Goal: Find contact information: Find contact information

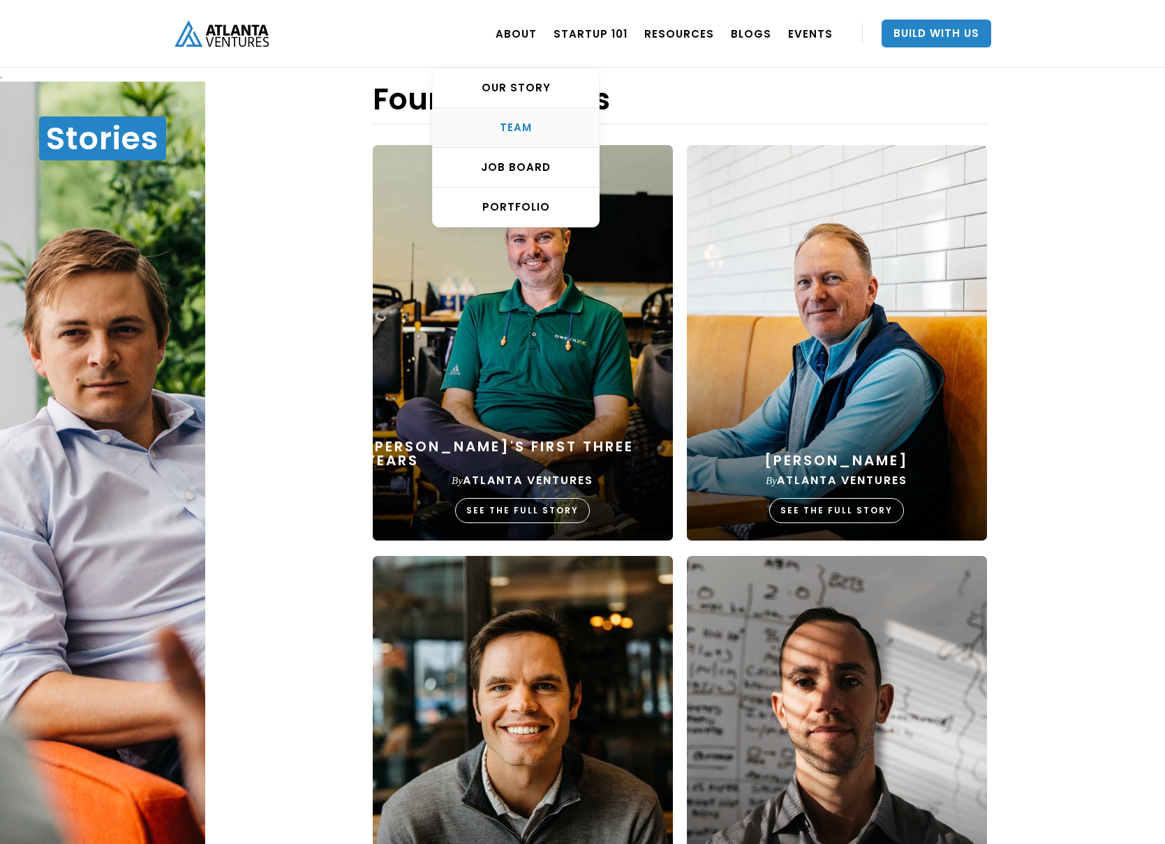
click at [520, 125] on div "TEAM" at bounding box center [516, 128] width 166 height 14
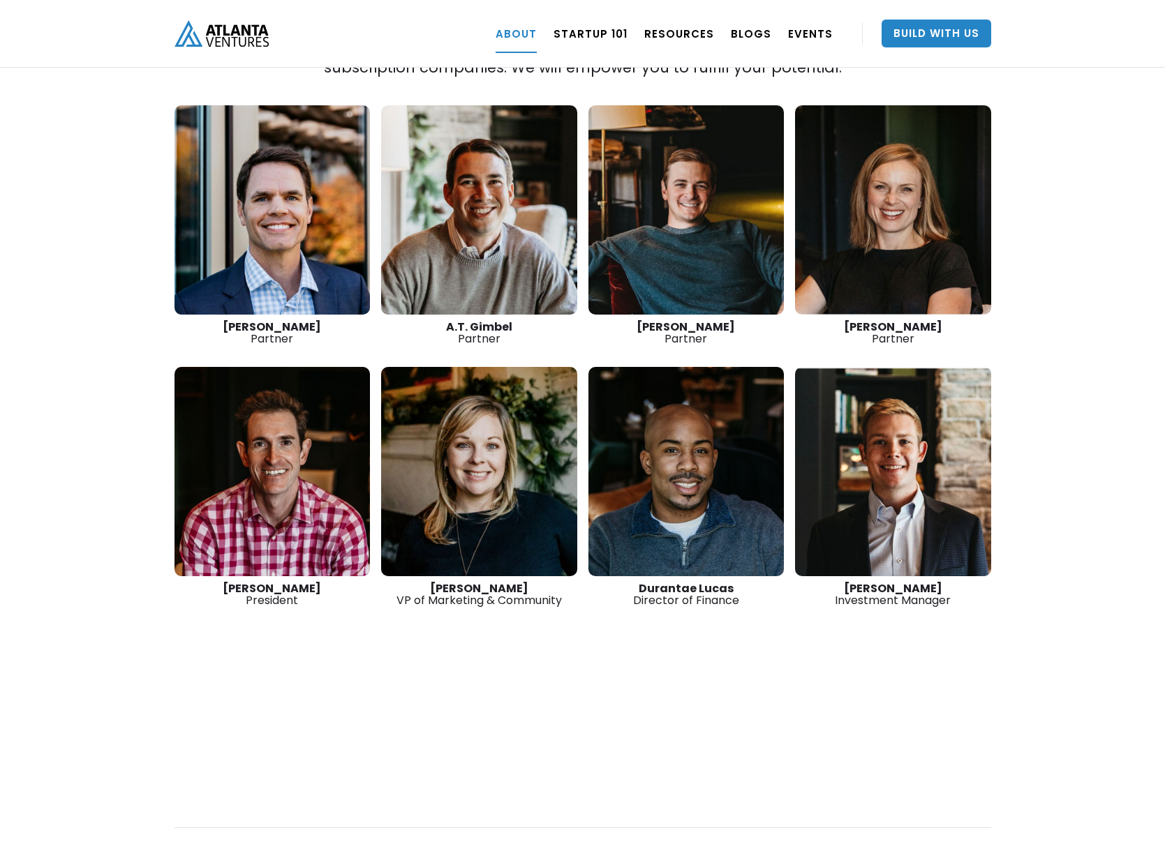
scroll to position [2000, 0]
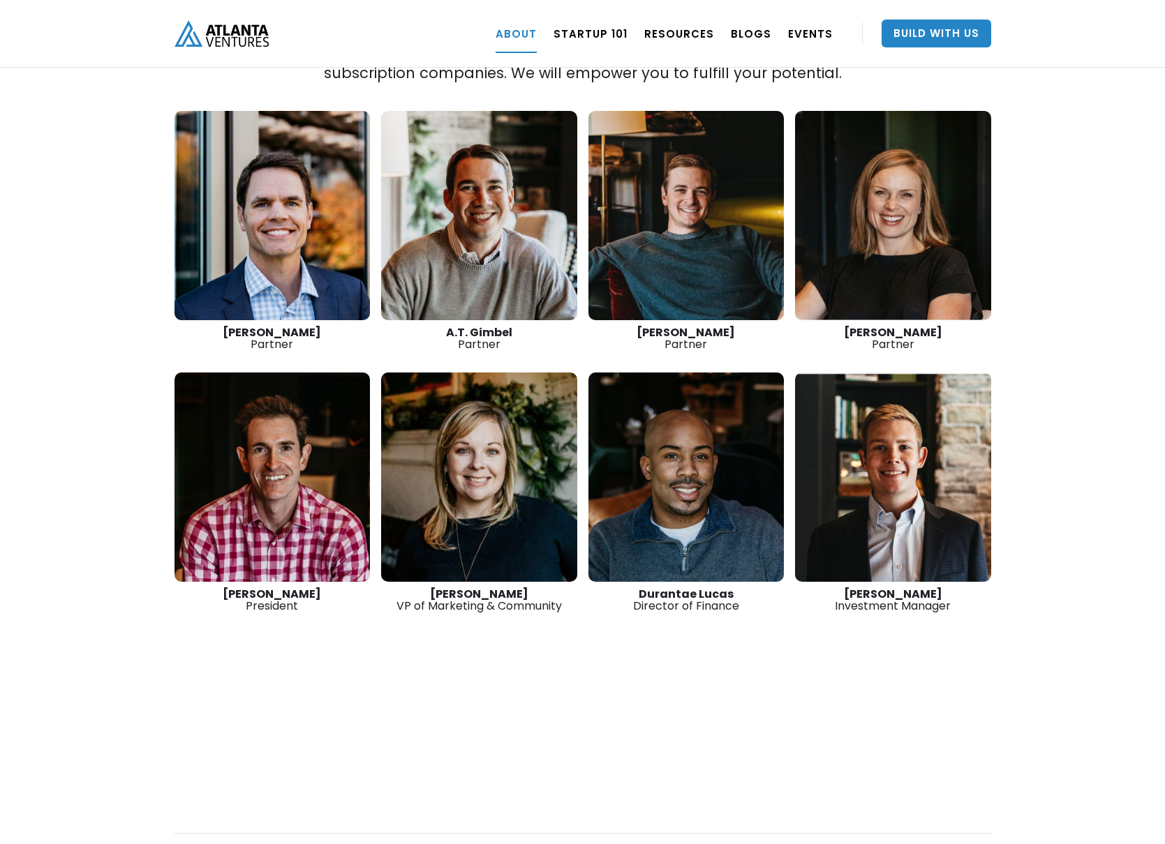
click at [851, 215] on link at bounding box center [893, 215] width 196 height 209
